Goal: Information Seeking & Learning: Learn about a topic

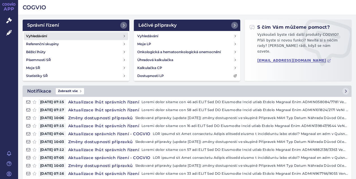
click at [45, 33] on h4 "Vyhledávání" at bounding box center [36, 36] width 21 height 6
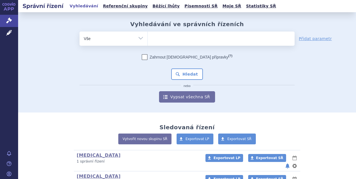
click at [171, 39] on ul at bounding box center [221, 37] width 147 height 12
click at [148, 39] on select at bounding box center [148, 38] width 0 height 14
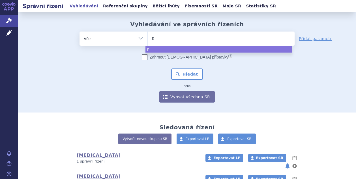
type input "pr"
type input "p"
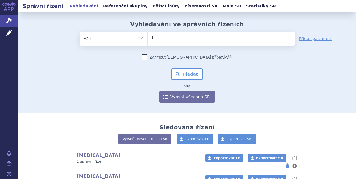
type input "le"
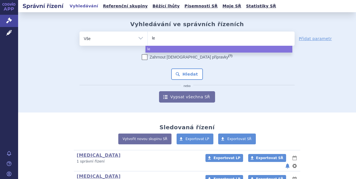
type input "leq"
type input "leqv"
type input "leqvi"
type input "leqvio"
select select "leqvio"
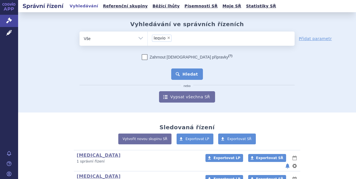
click at [185, 77] on button "Hledat" at bounding box center [187, 73] width 32 height 11
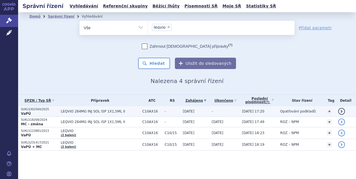
click at [65, 110] on span "LEQVIO 284MG INJ SOL ISP 1X1,5ML II" at bounding box center [100, 111] width 79 height 4
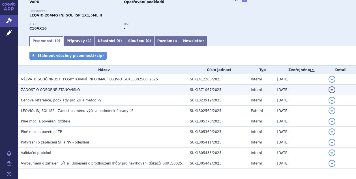
scroll to position [57, 0]
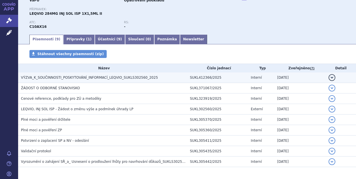
click at [45, 79] on span "VÝZVA_K_SOUČINNOSTI_POSKYTOVÁNÍ_INFORMACÍ_LEQVIO_SUKLS302560_2025" at bounding box center [89, 77] width 137 height 4
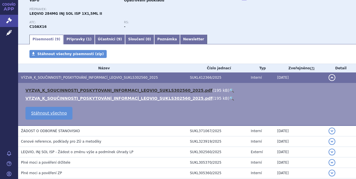
click at [74, 92] on link "VYZVA_K_SOUCINNOSTI_POSKYTOVANI_INFORMACI_LEQVIO_SUKLS302560_2025.pdf" at bounding box center [119, 90] width 187 height 5
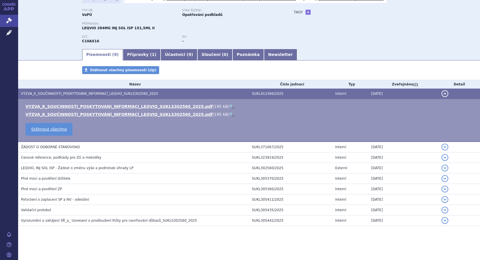
scroll to position [0, 0]
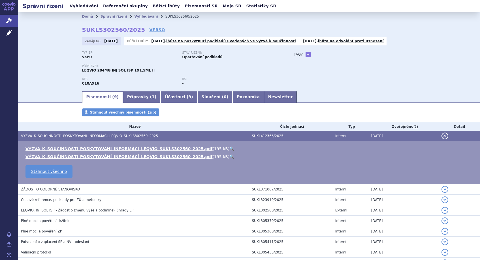
click at [137, 14] on li "Vyhledávání" at bounding box center [149, 16] width 31 height 9
click at [137, 18] on link "Vyhledávání" at bounding box center [146, 16] width 24 height 4
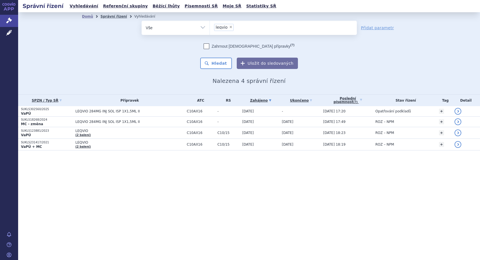
click at [112, 16] on link "Správní řízení" at bounding box center [114, 16] width 27 height 4
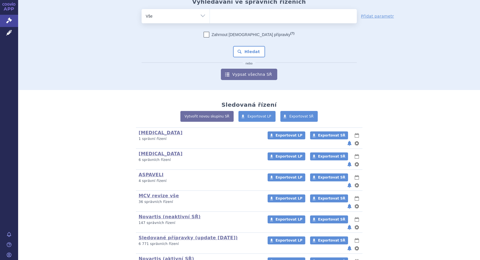
scroll to position [53, 0]
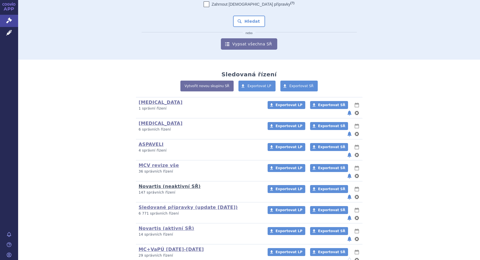
click at [152, 183] on link "Novartis (neaktivní SŘ)" at bounding box center [170, 185] width 62 height 5
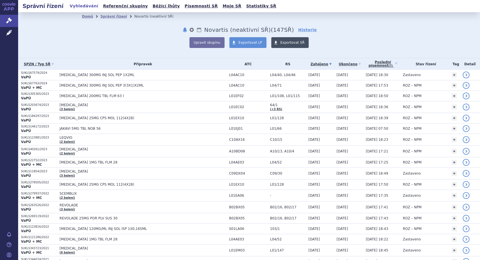
click at [284, 43] on span "Exportovat SŘ" at bounding box center [293, 43] width 24 height 4
click at [246, 41] on span "Exportovat LP" at bounding box center [251, 43] width 24 height 4
click at [288, 39] on link "Exportovat SŘ" at bounding box center [290, 42] width 38 height 11
click at [271, 43] on span at bounding box center [275, 42] width 9 height 11
click at [95, 33] on div "Domů Správní řízení Novartis (neaktivní SŘ) notifikace nastavení Přejmenovat Sm…" at bounding box center [249, 34] width 357 height 27
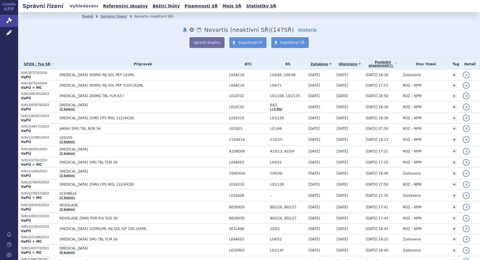
click at [337, 63] on link "Ukončeno" at bounding box center [350, 64] width 27 height 8
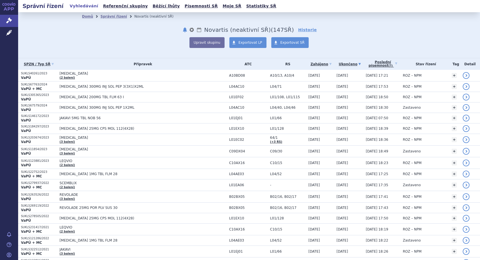
click at [359, 64] on icon at bounding box center [360, 64] width 2 height 2
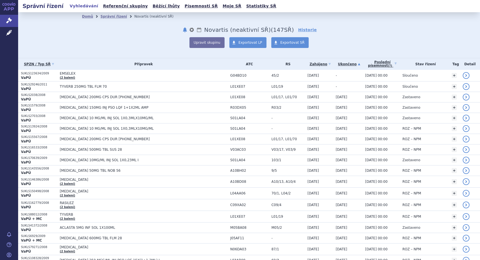
click at [358, 64] on icon at bounding box center [359, 64] width 2 height 2
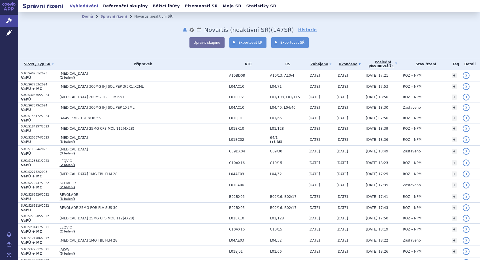
click at [455, 5] on div "Správní řízení Vyhledávání Referenční skupiny Běžící lhůty Písemnosti SŘ Moje S…" at bounding box center [249, 6] width 462 height 12
click at [107, 18] on link "Správní řízení" at bounding box center [114, 16] width 27 height 4
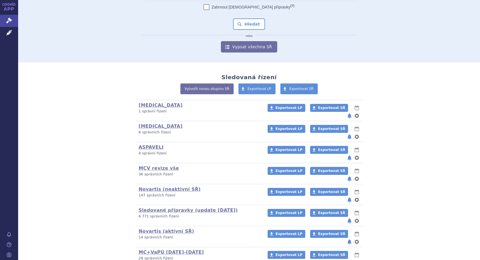
scroll to position [53, 0]
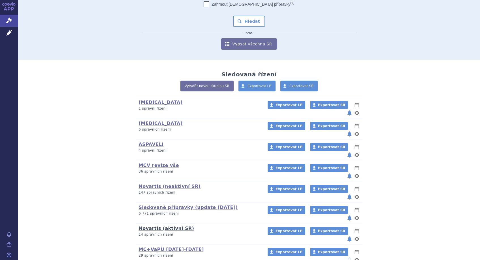
click at [151, 225] on link "Novartis (aktivní SŘ)" at bounding box center [167, 227] width 56 height 5
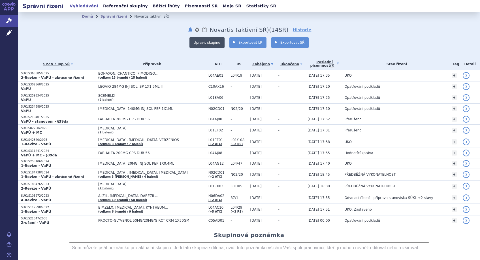
click at [201, 41] on button "Upravit skupinu" at bounding box center [207, 42] width 35 height 11
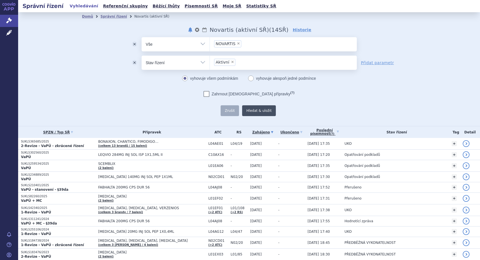
click at [261, 111] on button "Hledat & uložit" at bounding box center [259, 110] width 34 height 11
click at [82, 18] on link "Domů" at bounding box center [87, 16] width 11 height 4
